Goal: Task Accomplishment & Management: Manage account settings

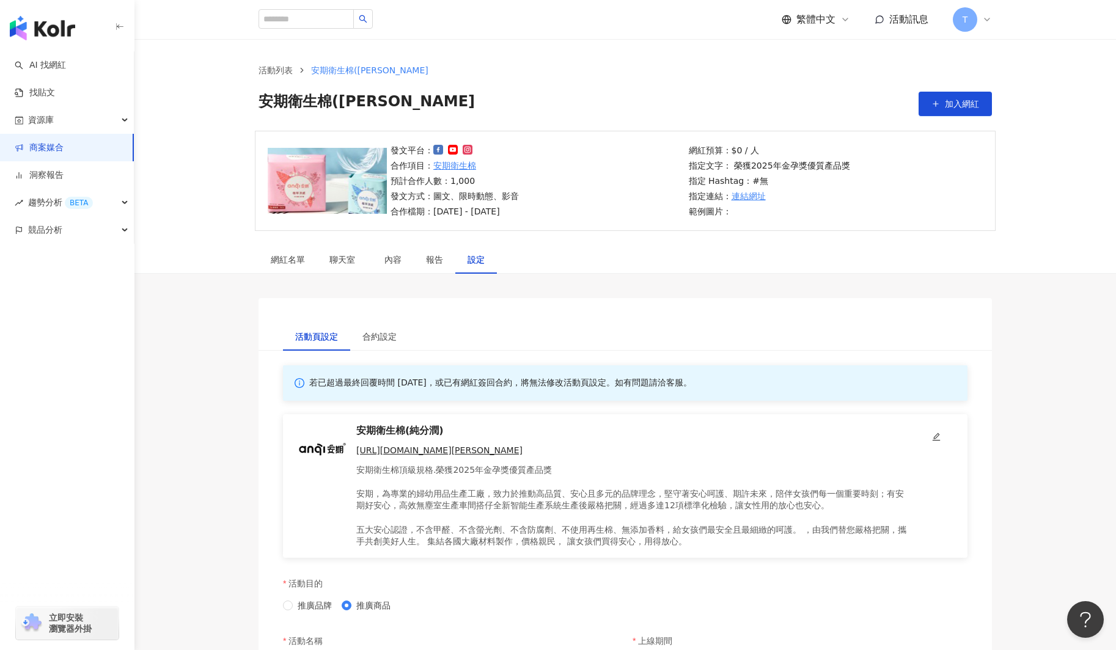
click at [483, 257] on div "設定" at bounding box center [476, 259] width 17 height 13
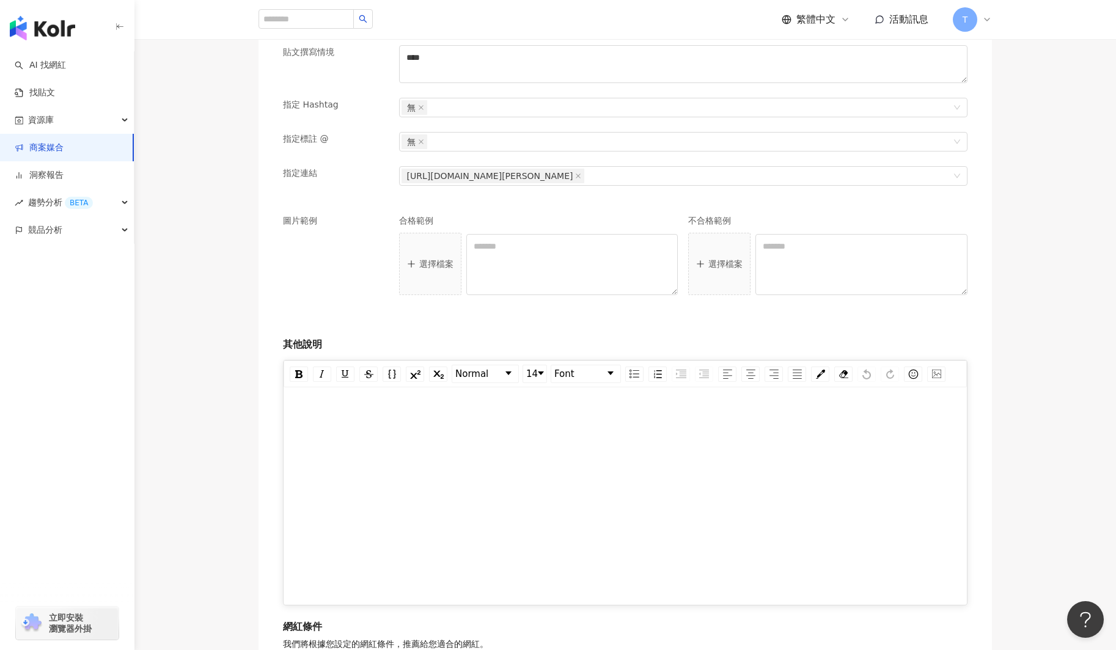
scroll to position [1624, 0]
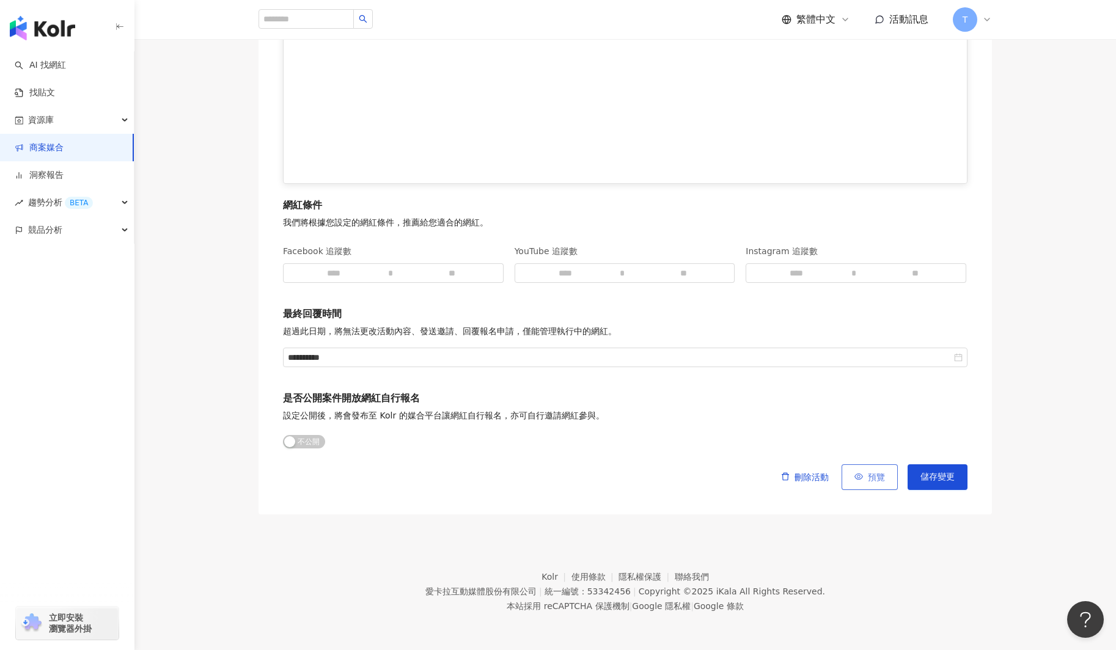
click at [886, 482] on button "預覽" at bounding box center [870, 477] width 56 height 26
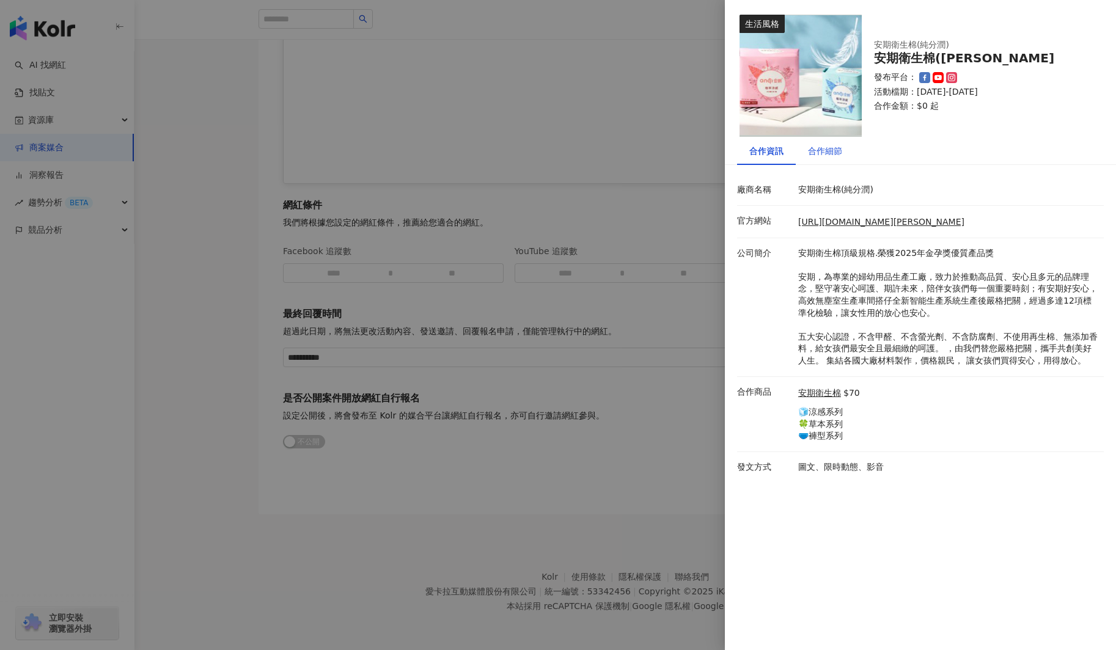
click at [826, 156] on div "合作細節" at bounding box center [825, 150] width 34 height 13
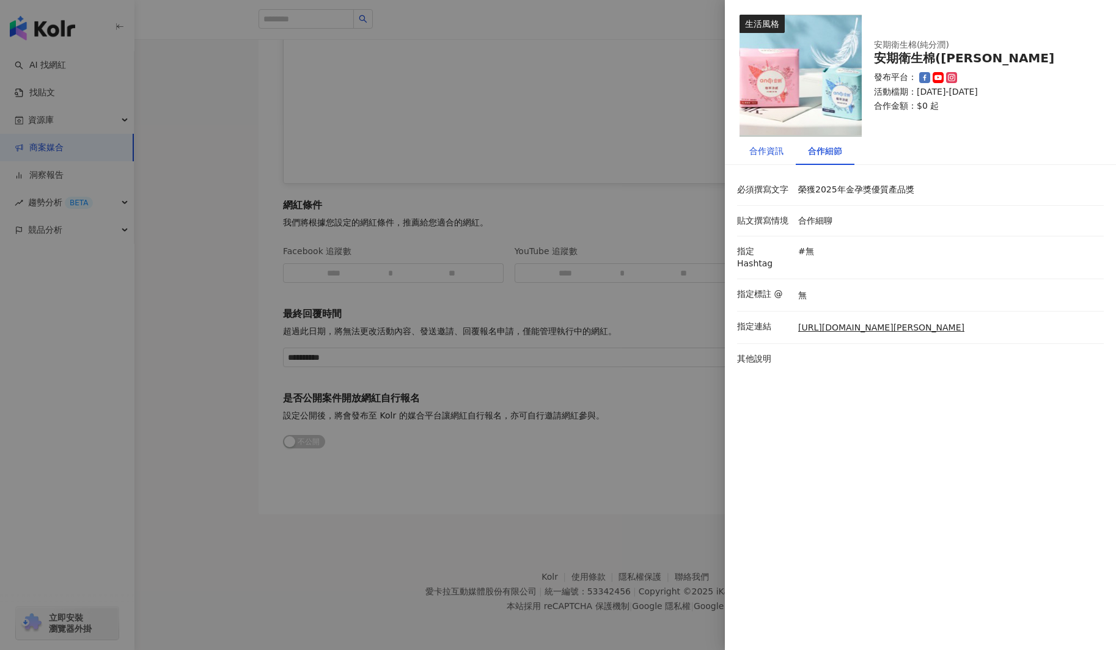
click at [765, 153] on div "合作資訊" at bounding box center [766, 150] width 34 height 13
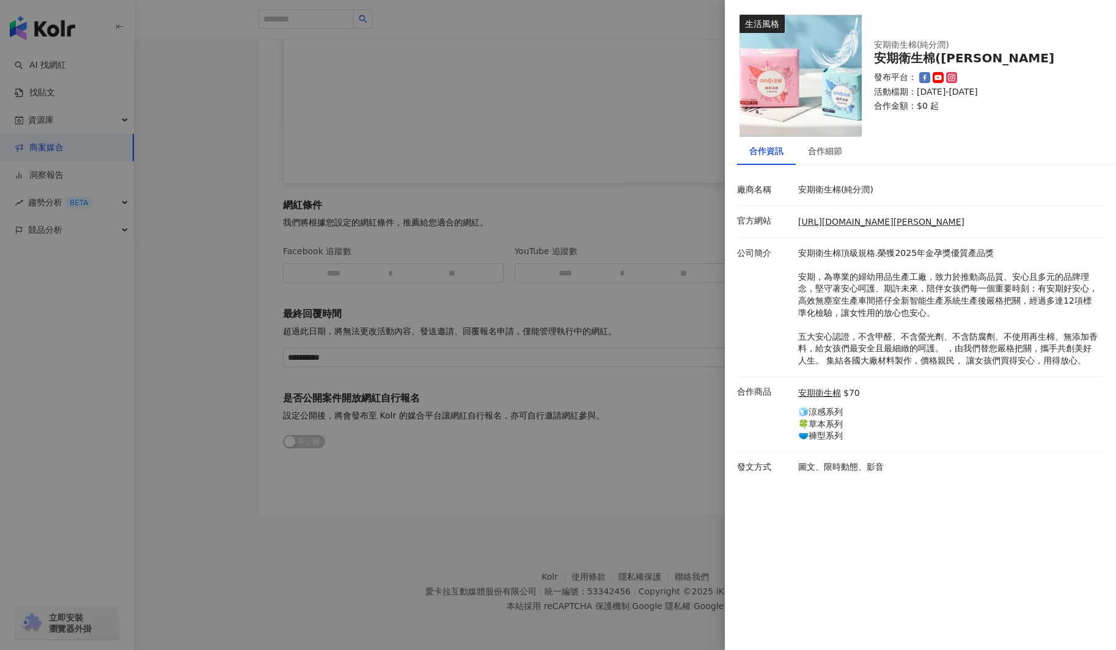
click at [620, 120] on div at bounding box center [558, 325] width 1116 height 650
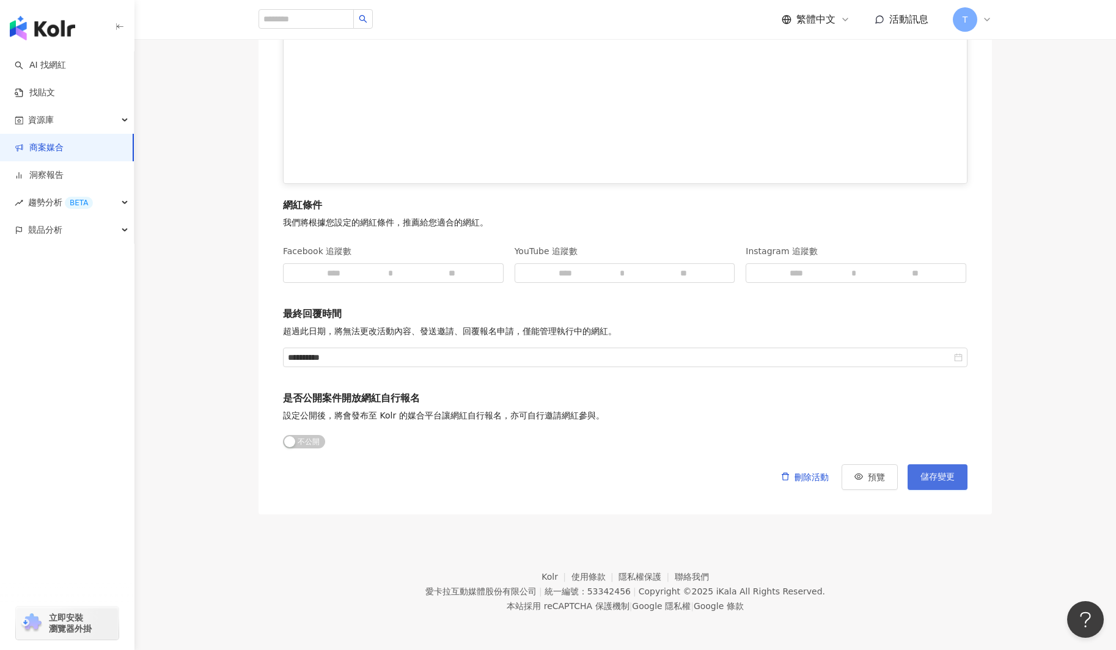
click at [934, 483] on button "儲存變更" at bounding box center [938, 477] width 60 height 26
click at [298, 438] on span "公開 不公開" at bounding box center [304, 441] width 42 height 13
drag, startPoint x: 944, startPoint y: 472, endPoint x: 342, endPoint y: 299, distance: 626.2
click at [934, 469] on button "儲存變更" at bounding box center [938, 477] width 60 height 26
click at [55, 150] on link "商案媒合" at bounding box center [39, 148] width 49 height 12
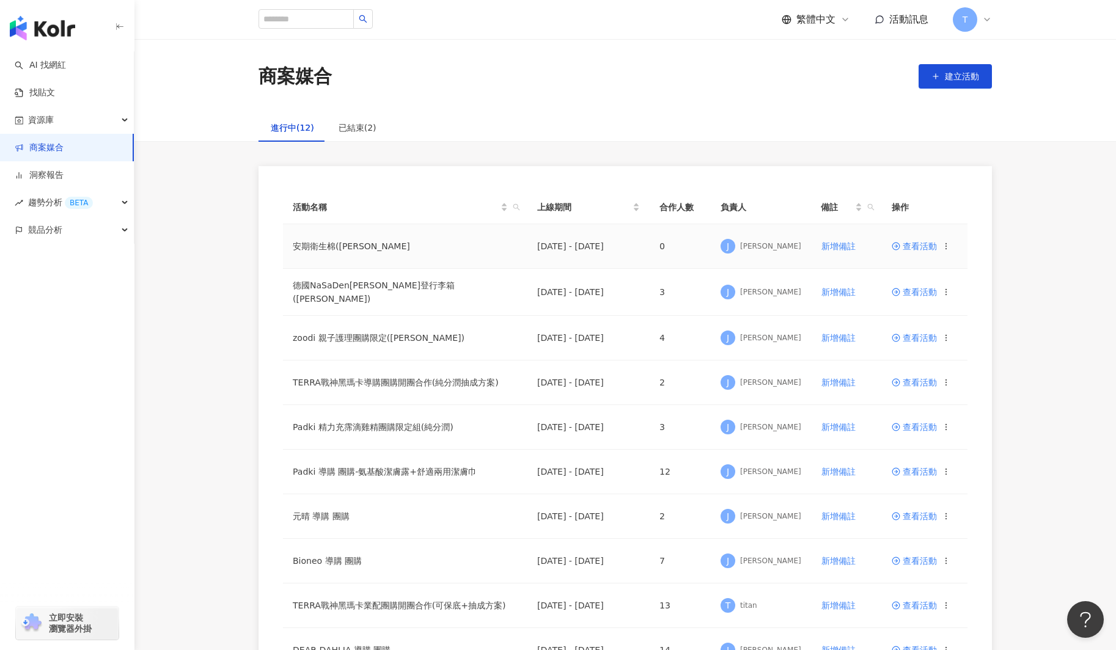
click at [924, 246] on span "查看活動" at bounding box center [914, 246] width 45 height 9
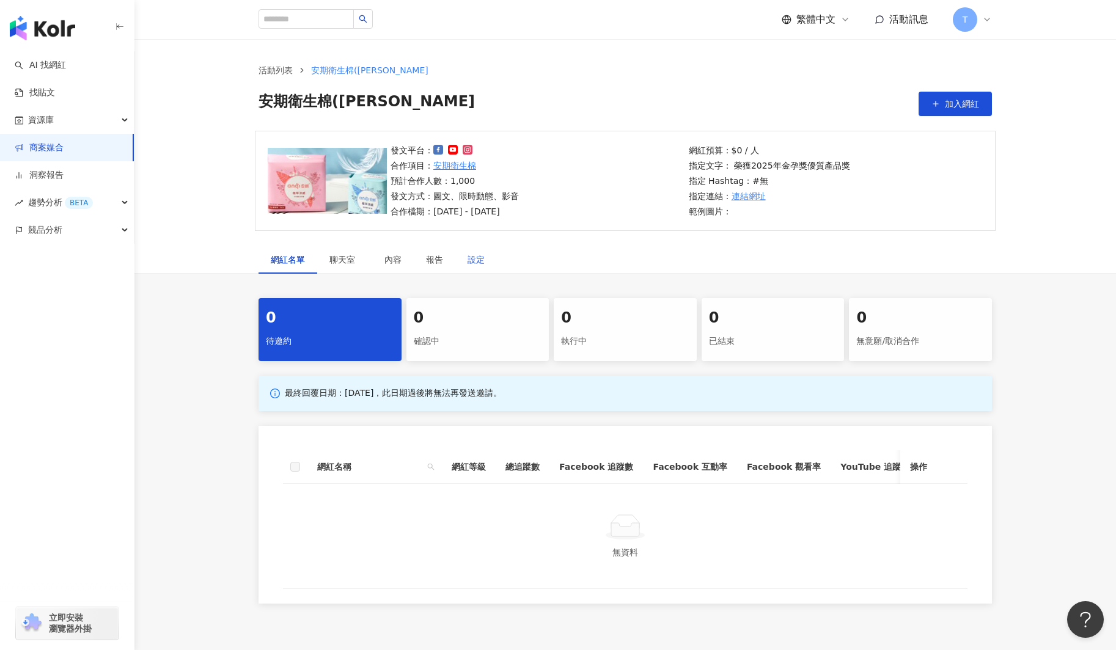
click at [469, 259] on div "設定" at bounding box center [476, 259] width 17 height 13
